Goal: Task Accomplishment & Management: Manage account settings

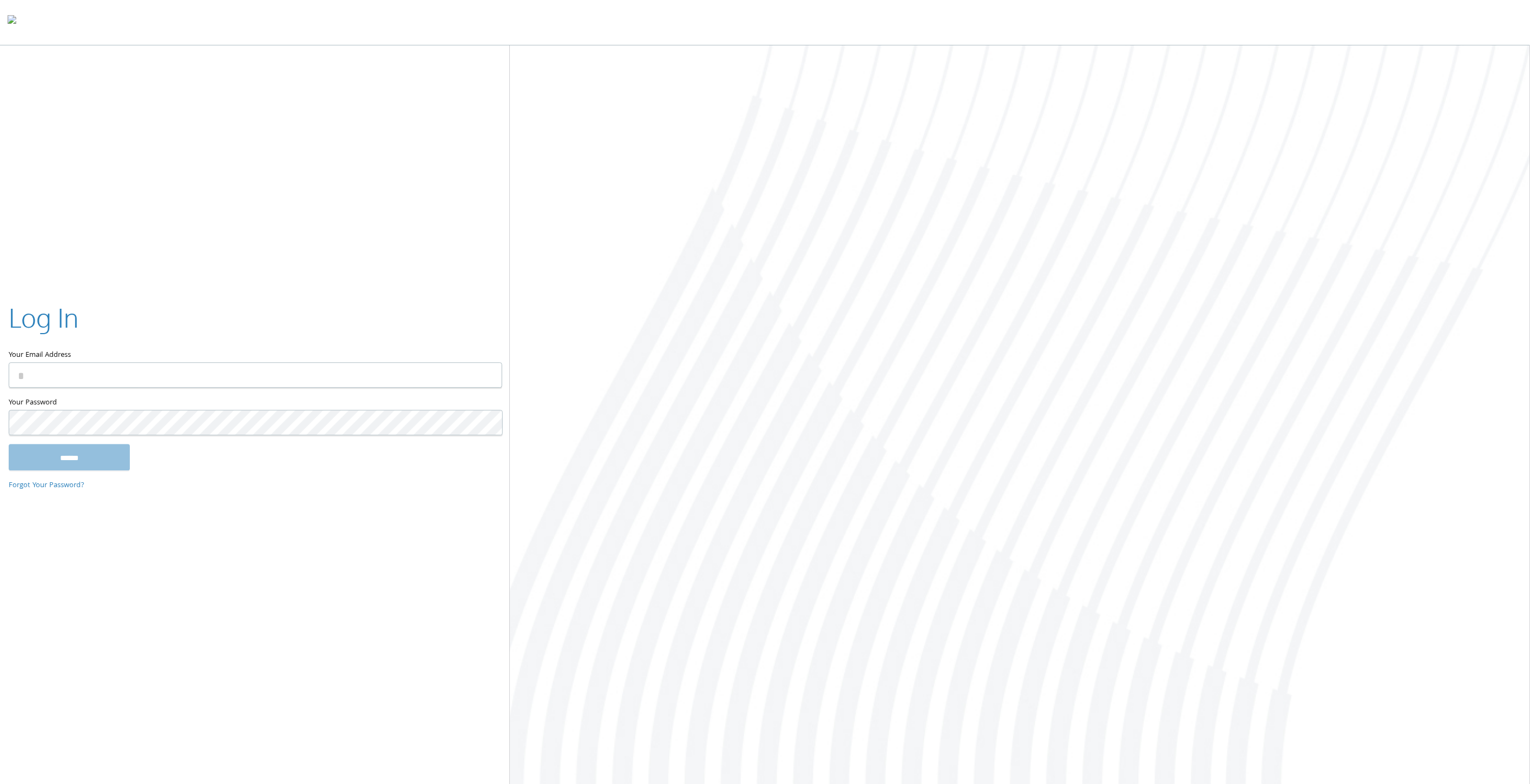
type input "**********"
click at [69, 452] on input "******" at bounding box center [69, 457] width 121 height 26
click at [694, 261] on div at bounding box center [1020, 415] width 1020 height 741
